Goal: Task Accomplishment & Management: Use online tool/utility

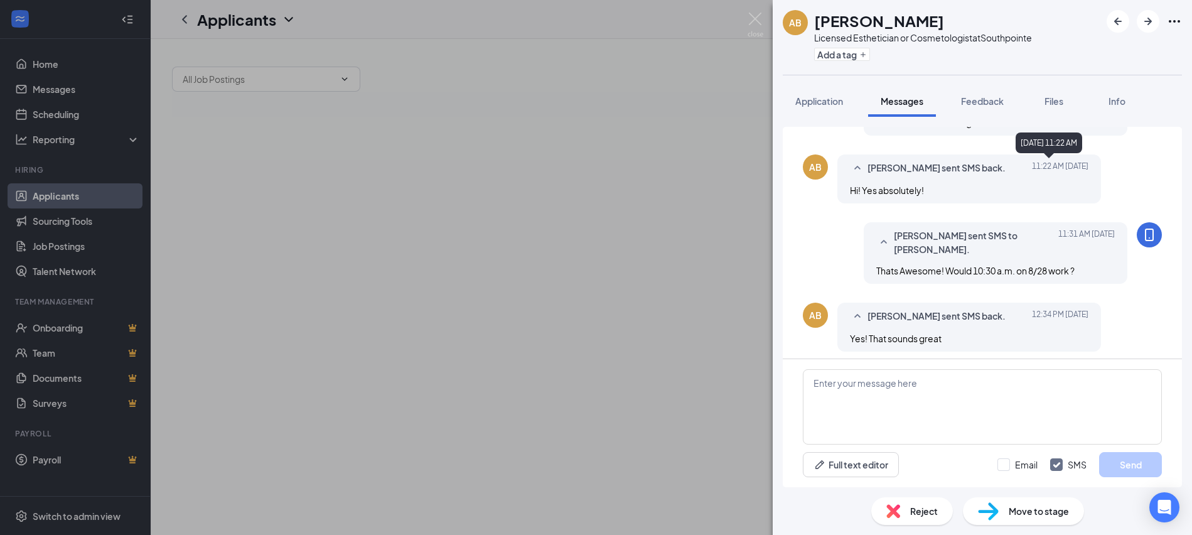
scroll to position [365, 0]
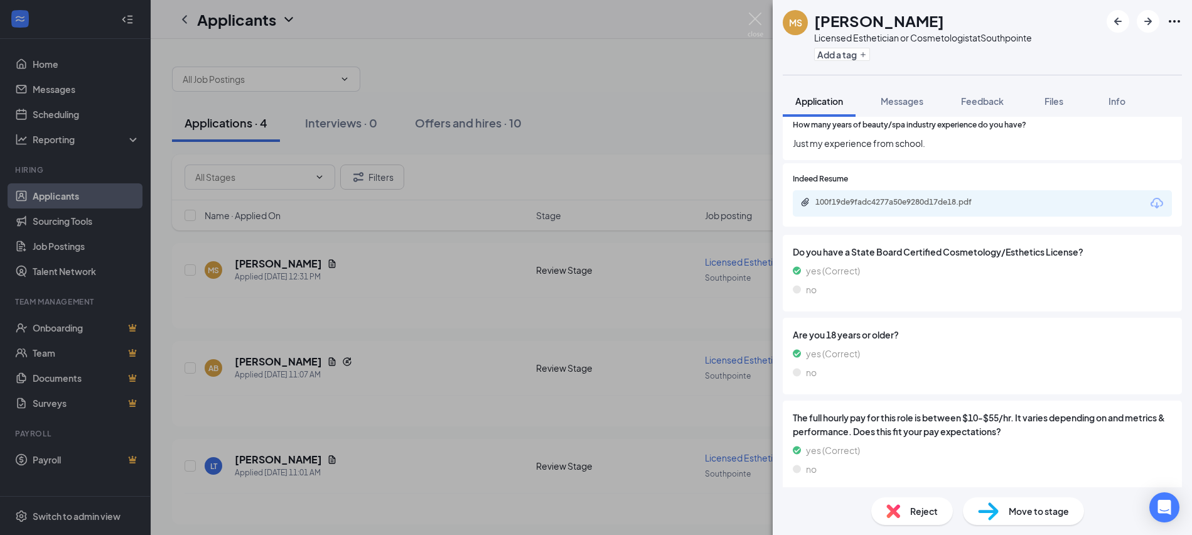
scroll to position [601, 0]
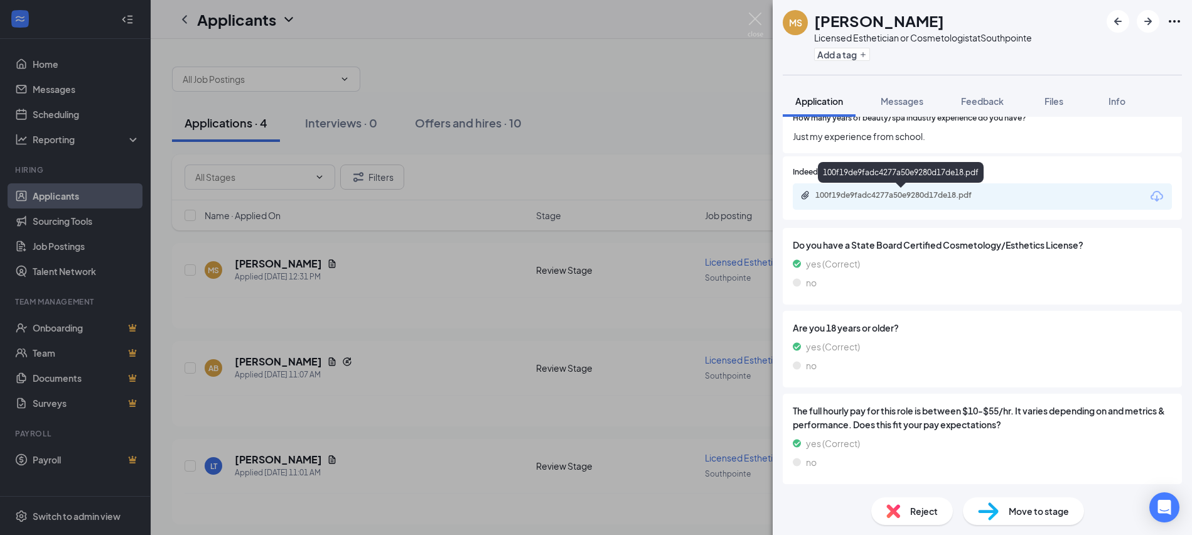
click at [860, 192] on div "100f19de9fadc4277a50e9280d17de18.pdf" at bounding box center [903, 195] width 176 height 10
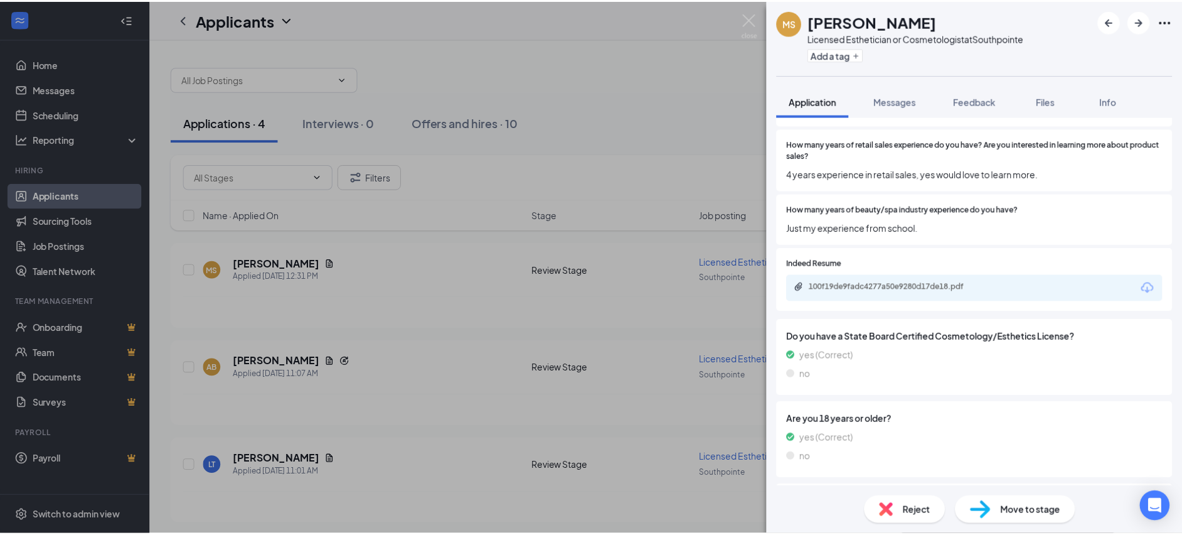
scroll to position [565, 0]
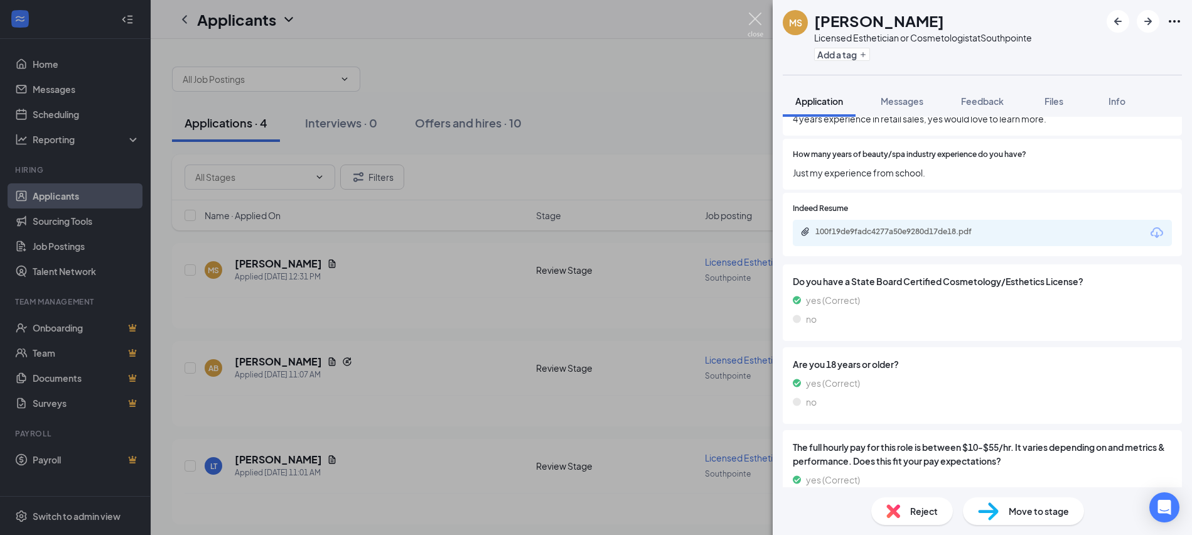
click at [752, 19] on img at bounding box center [755, 25] width 16 height 24
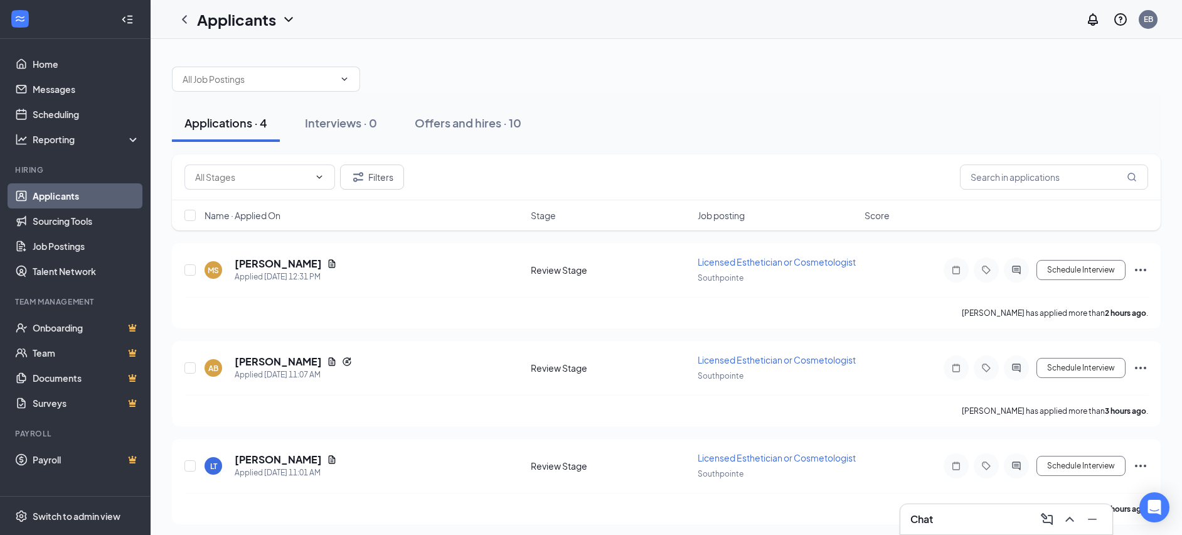
scroll to position [152, 0]
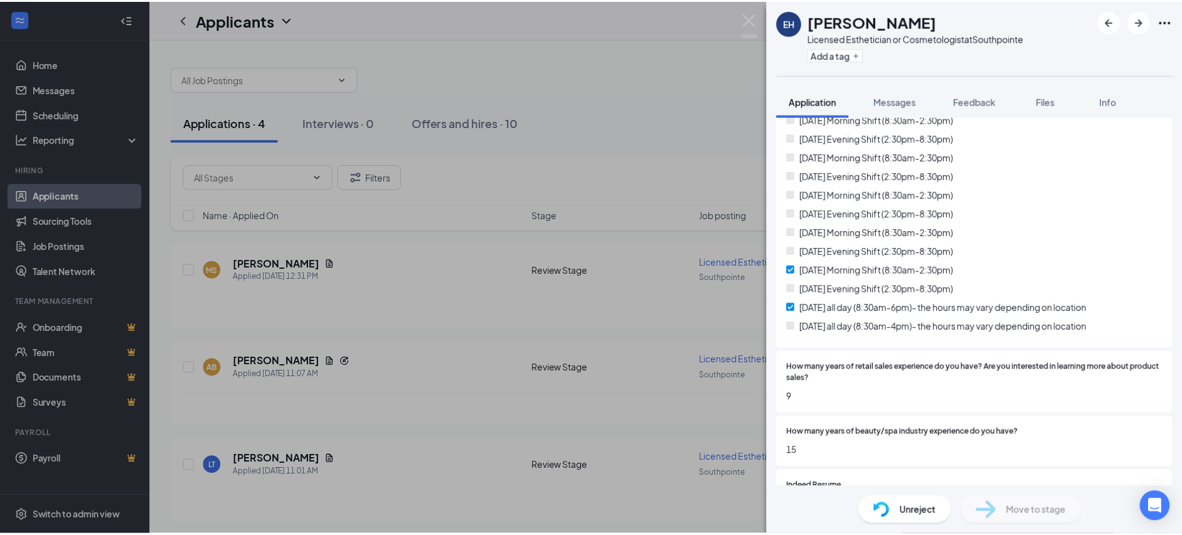
scroll to position [502, 0]
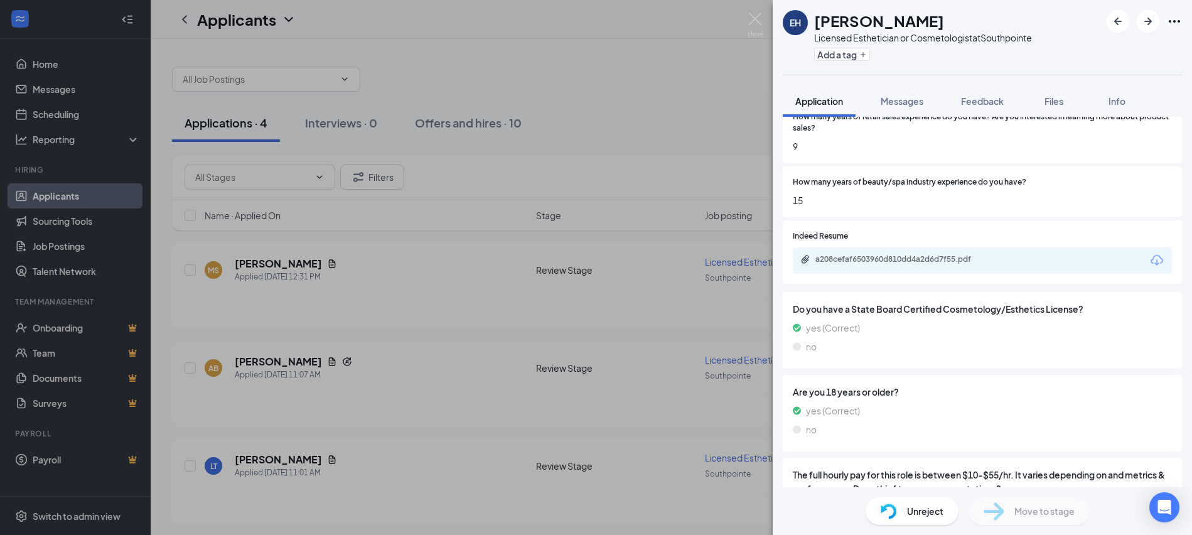
click at [631, 62] on div "EH Emily Hendren Licensed Esthetician or Cosmetologist at Southpointe Add a tag…" at bounding box center [596, 267] width 1192 height 535
